Goal: Complete application form: Complete application form

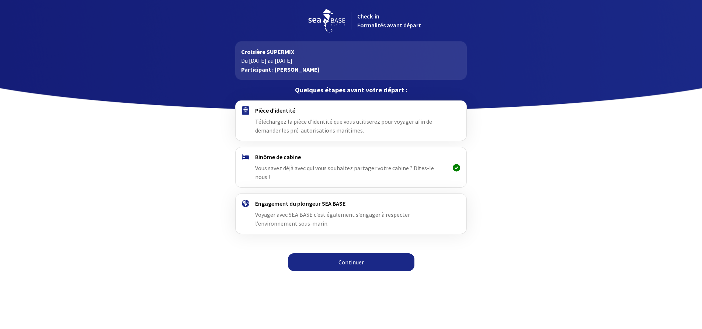
click at [330, 257] on link "Continuer" at bounding box center [351, 262] width 127 height 18
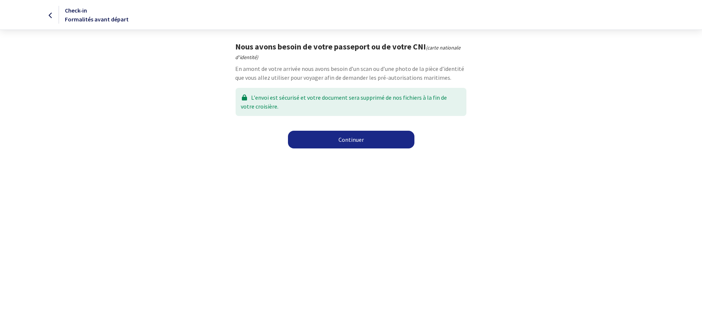
click at [326, 137] on link "Continuer" at bounding box center [351, 140] width 127 height 18
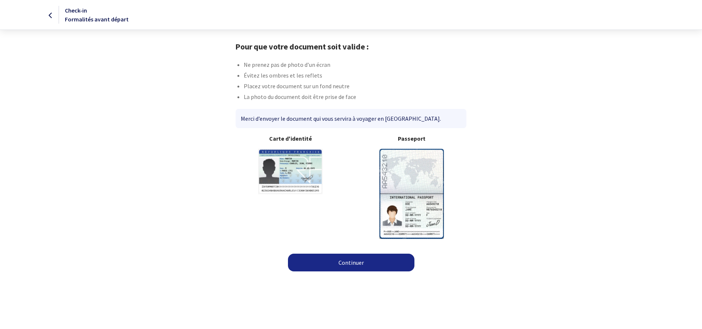
click at [356, 262] on link "Continuer" at bounding box center [351, 262] width 127 height 18
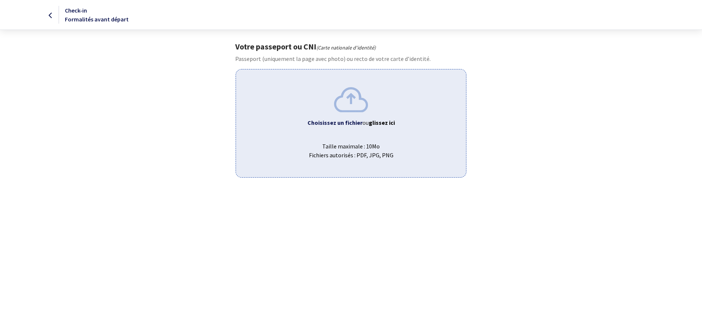
click at [359, 122] on b "Choisissez un fichier" at bounding box center [335, 122] width 55 height 7
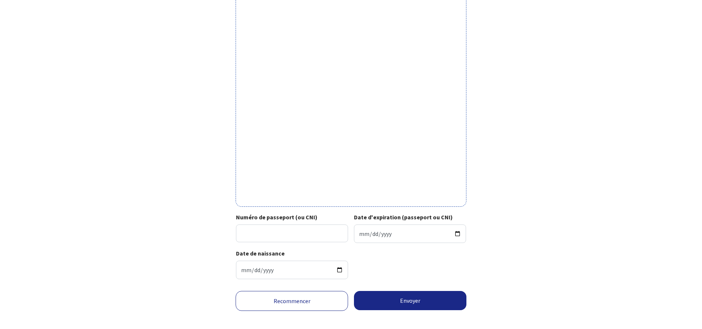
scroll to position [159, 0]
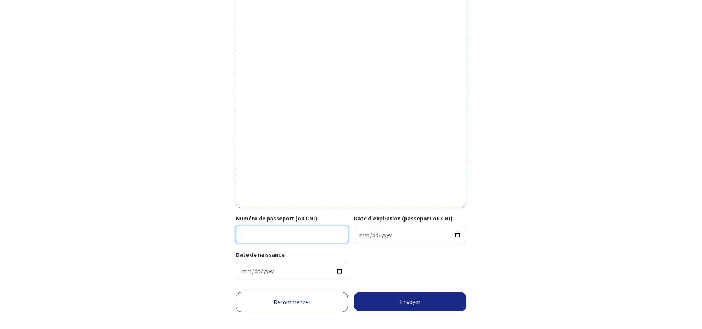
click at [286, 235] on input "Numéro de passeport (ou CNI)" at bounding box center [292, 234] width 112 height 18
type input "23AH81039"
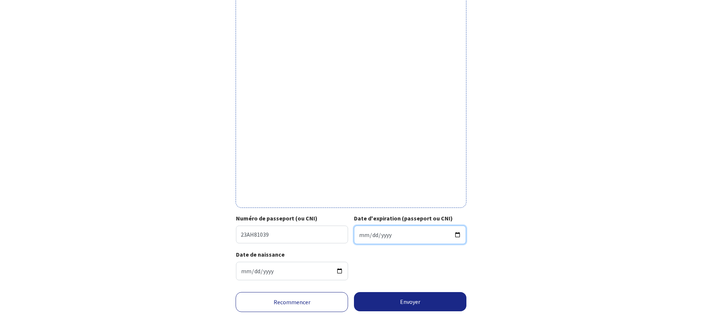
click at [362, 235] on input "Date d'expiration (passeport ou CNI)" at bounding box center [410, 234] width 112 height 18
click at [372, 235] on input "Date d'expiration (passeport ou CNI)" at bounding box center [410, 234] width 112 height 18
click at [382, 233] on input "Date d'expiration (passeport ou CNI)" at bounding box center [410, 234] width 112 height 18
type input "2033-01-24"
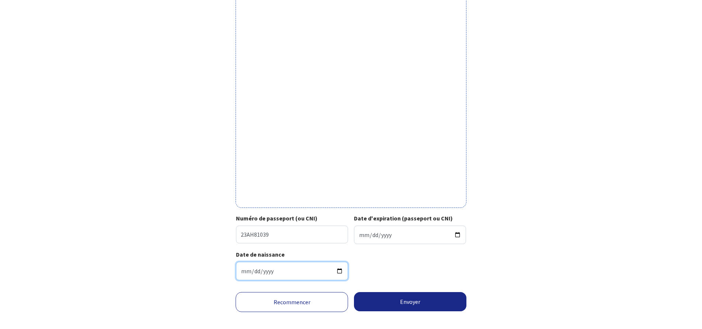
click at [297, 275] on input "1974-12-24" at bounding box center [292, 271] width 112 height 18
click at [385, 272] on div "Date de naissance 1974-12-24" at bounding box center [351, 268] width 230 height 36
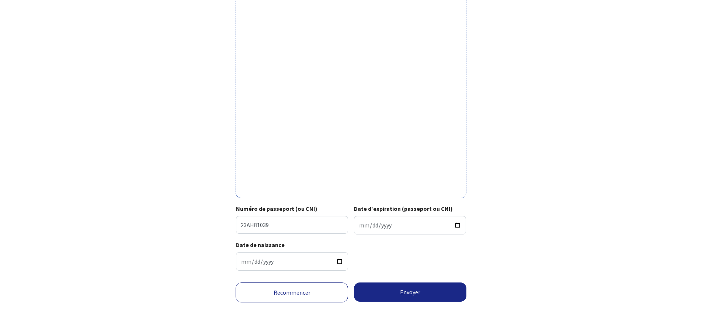
scroll to position [175, 0]
click at [376, 293] on button "Envoyer" at bounding box center [410, 291] width 113 height 19
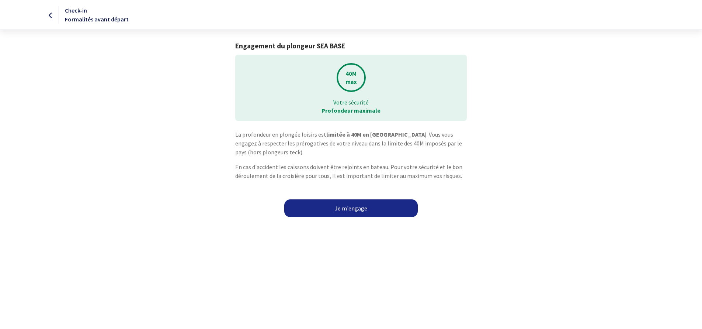
click at [380, 206] on link "Je m'engage" at bounding box center [351, 208] width 134 height 18
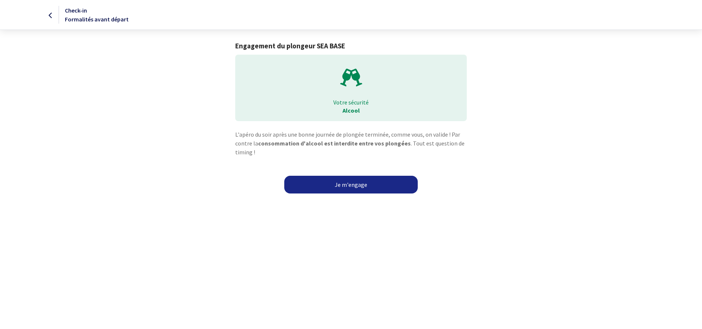
click at [382, 184] on link "Je m'engage" at bounding box center [351, 185] width 134 height 18
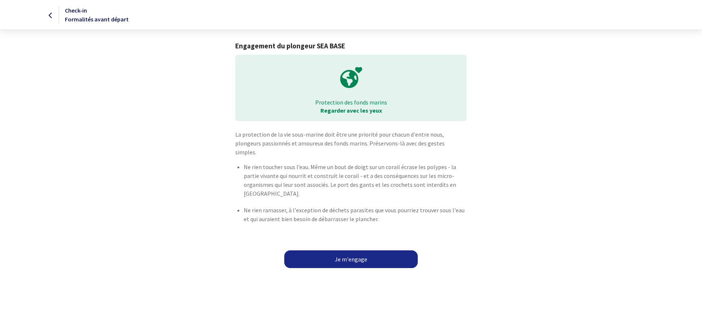
click at [381, 250] on link "Je m'engage" at bounding box center [351, 259] width 134 height 18
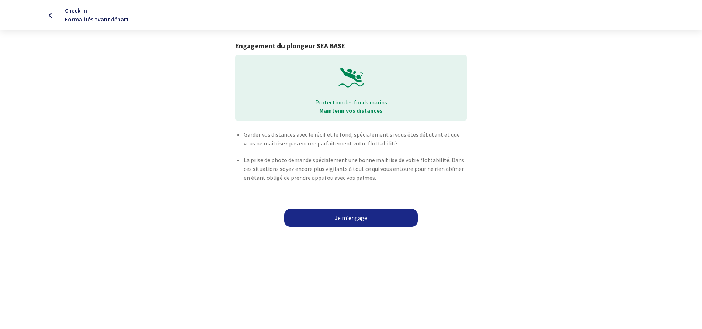
click at [401, 218] on link "Je m'engage" at bounding box center [351, 218] width 134 height 18
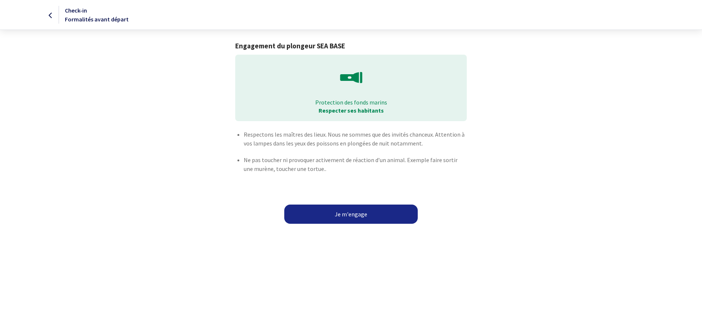
click at [397, 211] on button "Je m'engage" at bounding box center [351, 213] width 134 height 19
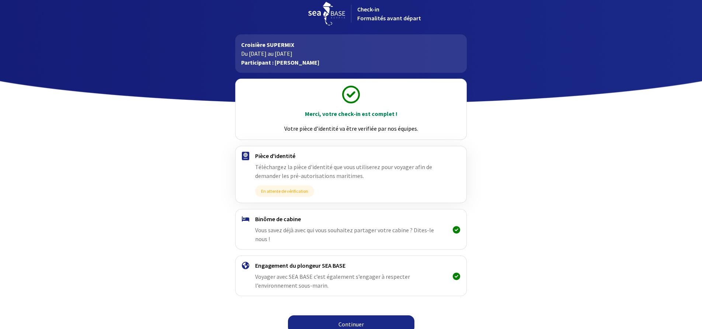
scroll to position [7, 0]
